Goal: Obtain resource: Download file/media

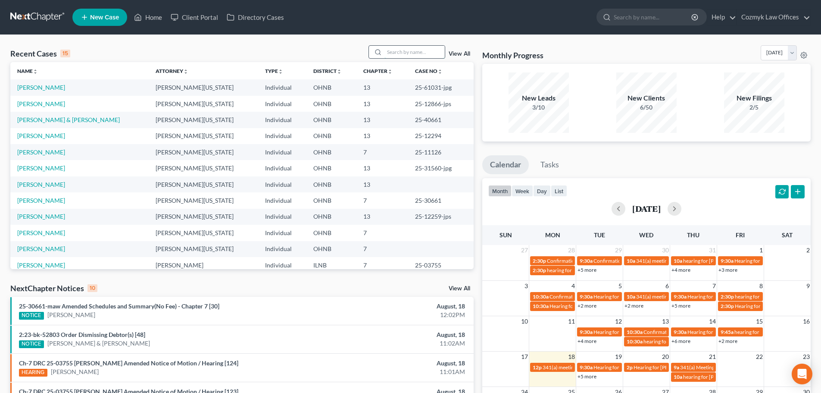
click at [401, 49] on input "search" at bounding box center [415, 52] width 60 height 13
type input "[PERSON_NAME]"
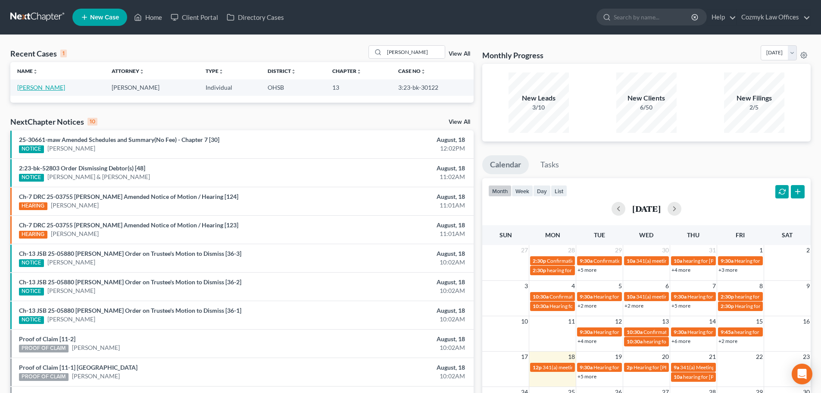
click at [20, 84] on link "[PERSON_NAME]" at bounding box center [41, 87] width 48 height 7
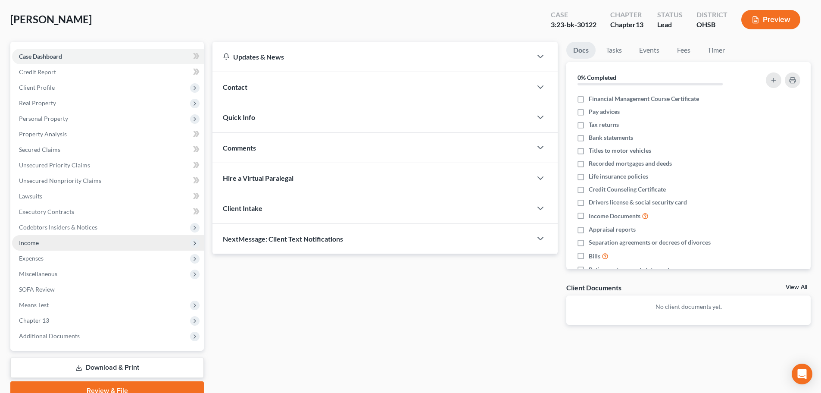
scroll to position [81, 0]
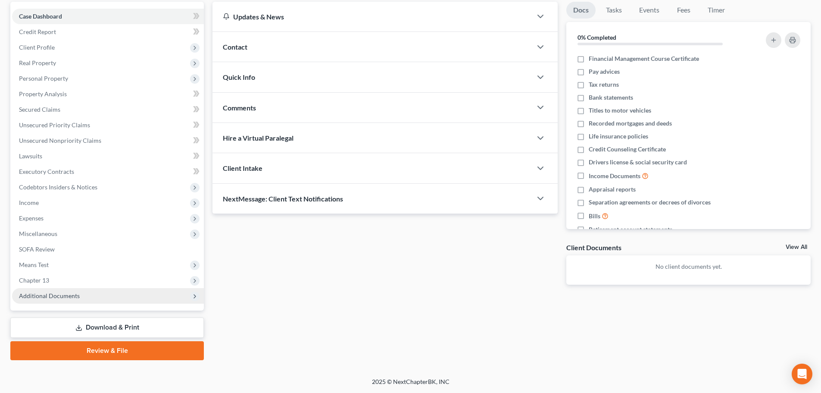
click at [82, 295] on span "Additional Documents" at bounding box center [108, 296] width 192 height 16
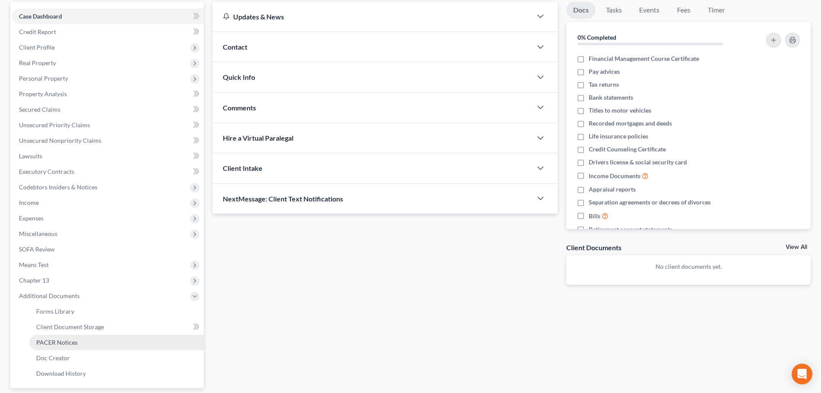
click at [80, 347] on link "PACER Notices" at bounding box center [116, 343] width 175 height 16
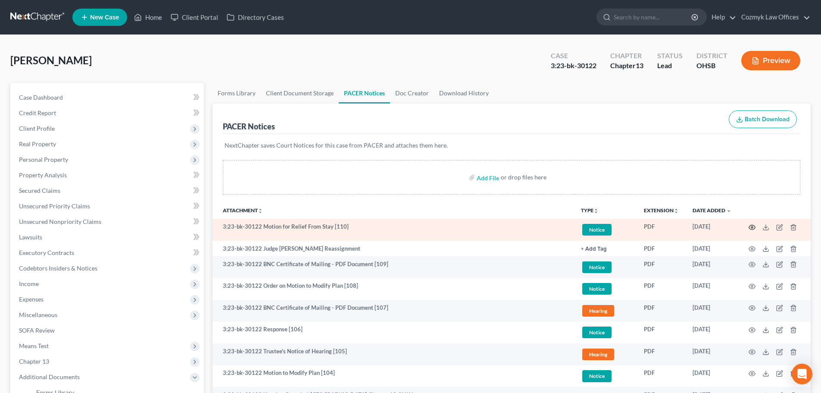
click at [750, 229] on icon "button" at bounding box center [752, 227] width 7 height 7
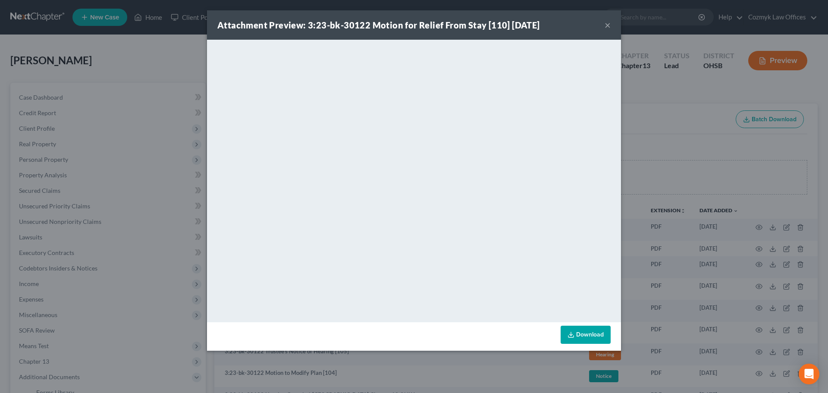
click at [570, 339] on link "Download" at bounding box center [586, 335] width 50 height 18
click at [605, 25] on button "×" at bounding box center [608, 25] width 6 height 10
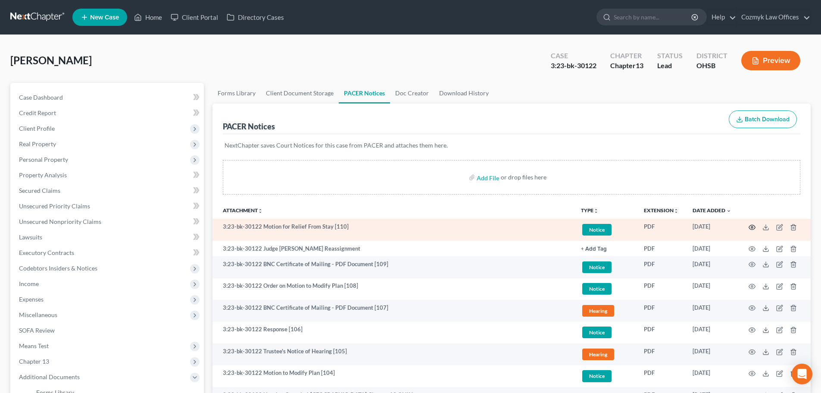
click at [752, 228] on icon "button" at bounding box center [752, 227] width 7 height 7
